Goal: Task Accomplishment & Management: Use online tool/utility

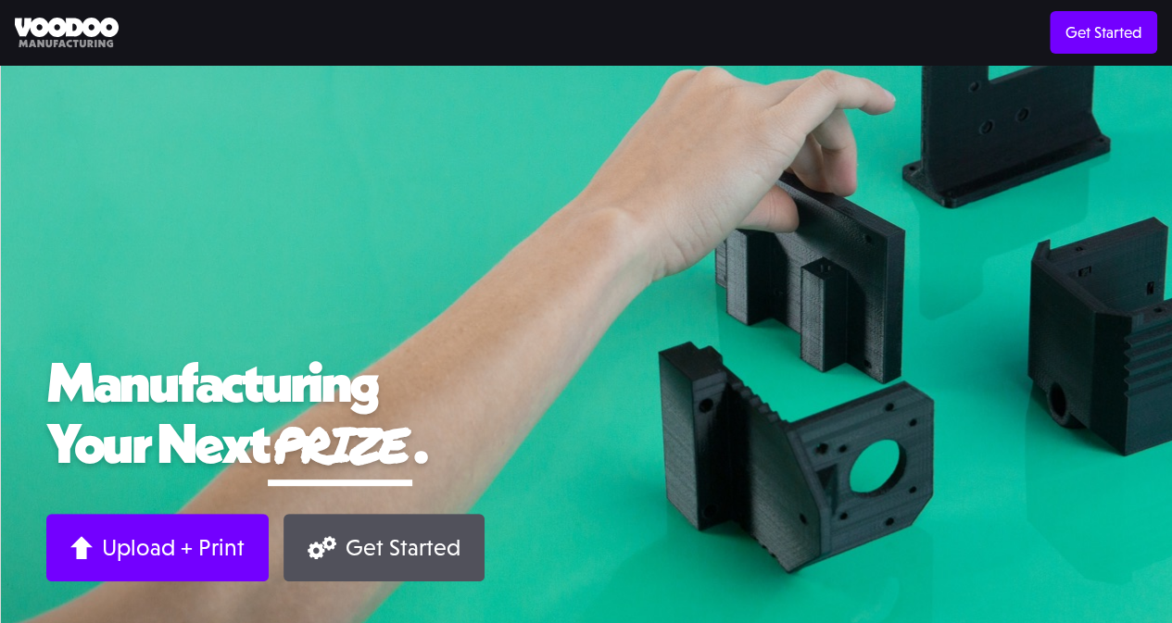
scroll to position [67, 0]
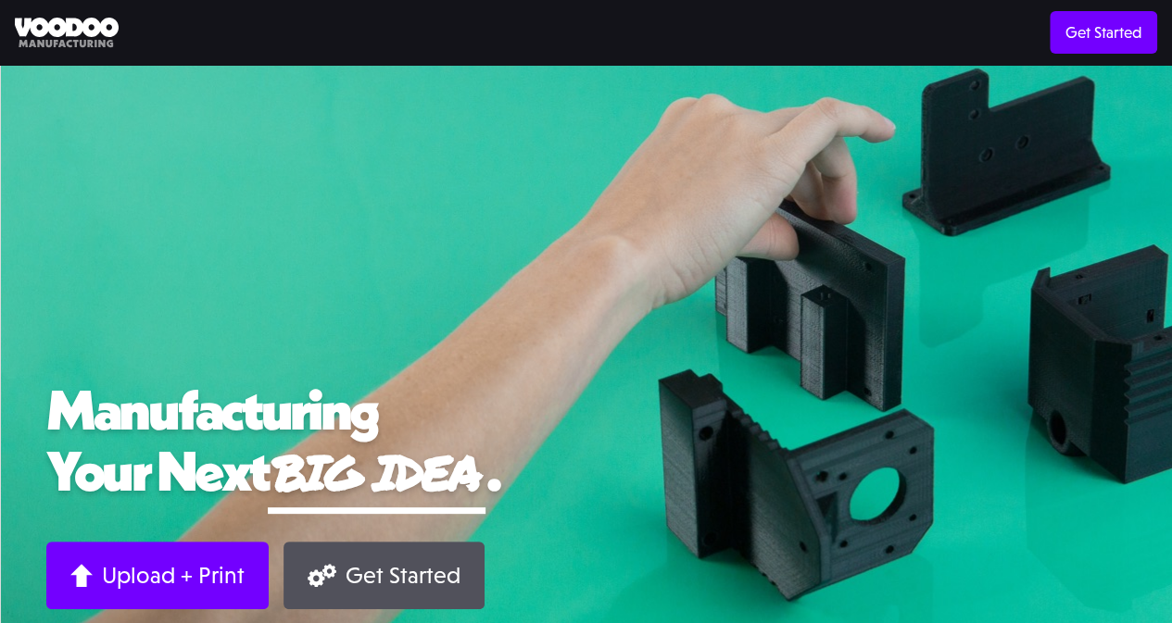
click at [80, 31] on img at bounding box center [67, 33] width 104 height 31
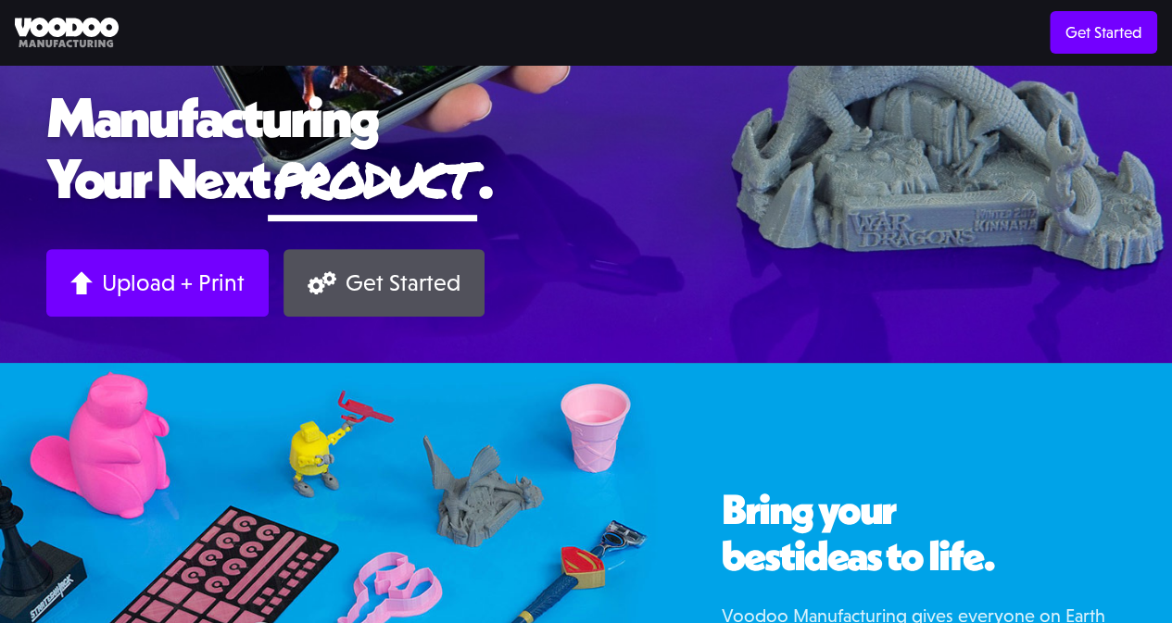
scroll to position [361, 0]
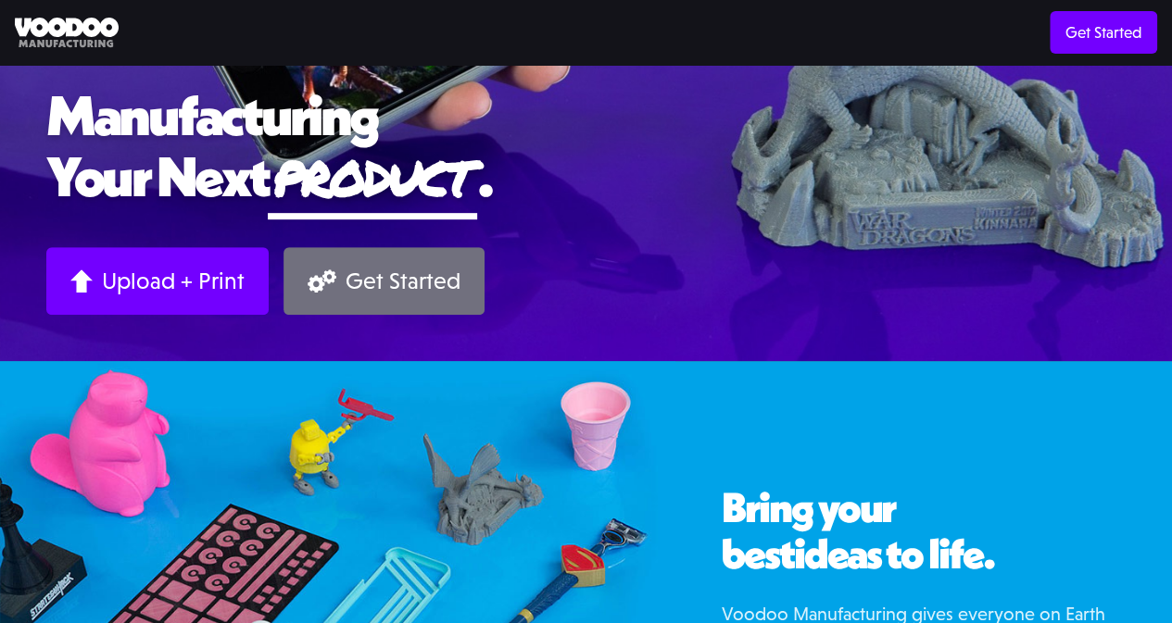
click at [460, 267] on div "Get Started" at bounding box center [402, 281] width 115 height 29
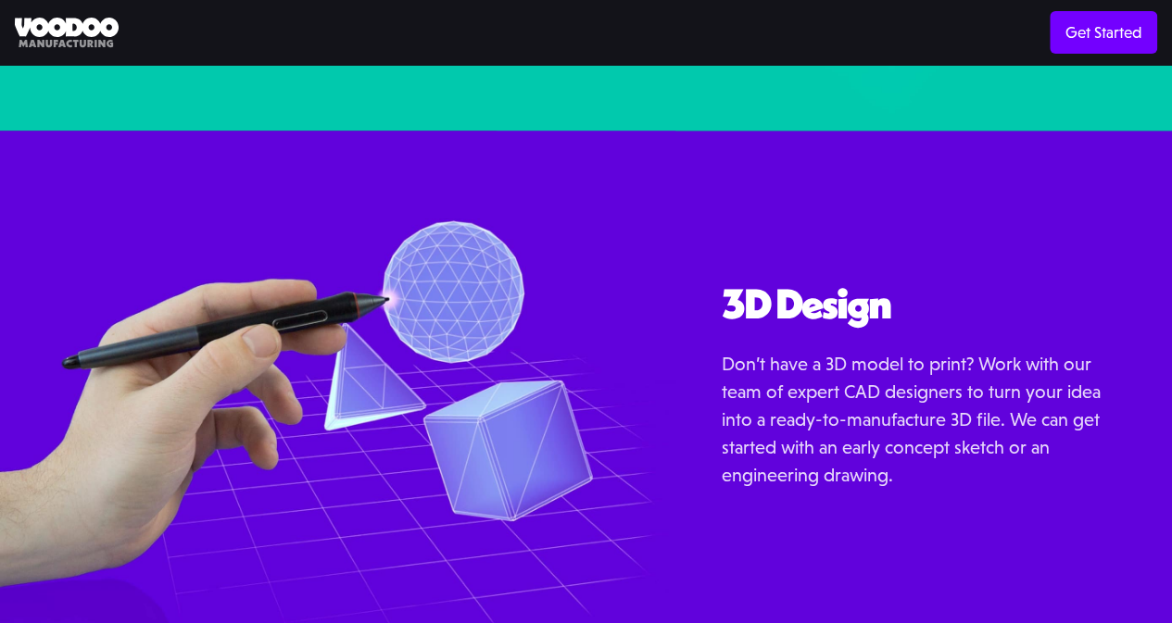
scroll to position [1939, 0]
